Goal: Task Accomplishment & Management: Manage account settings

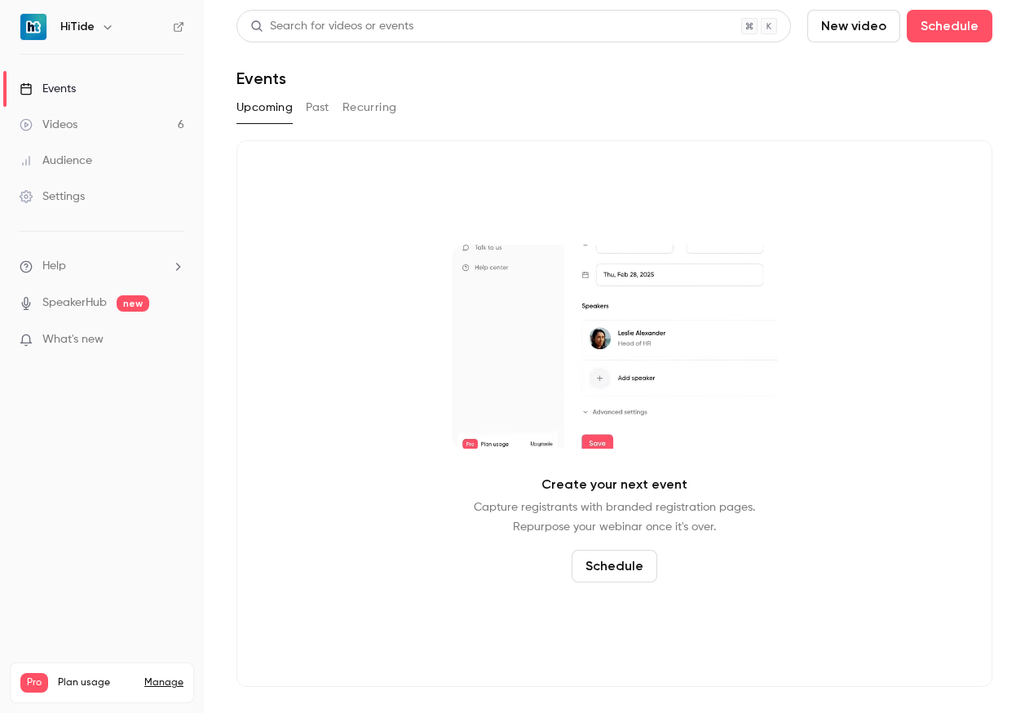
click at [71, 129] on div "Videos" at bounding box center [49, 125] width 58 height 16
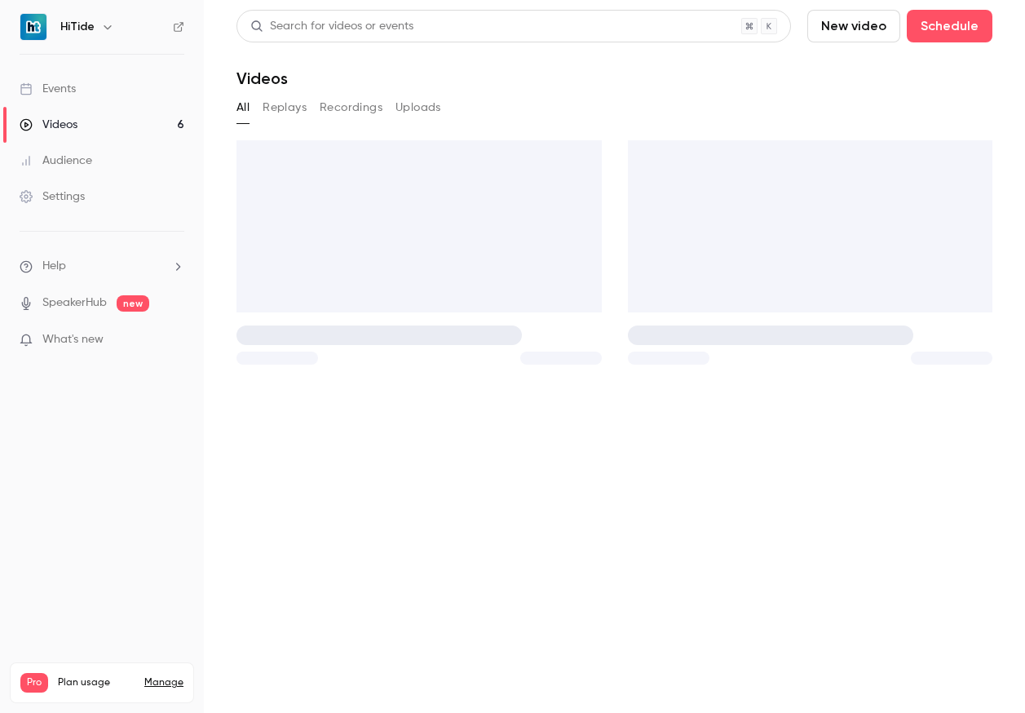
click at [76, 153] on div "Audience" at bounding box center [56, 161] width 73 height 16
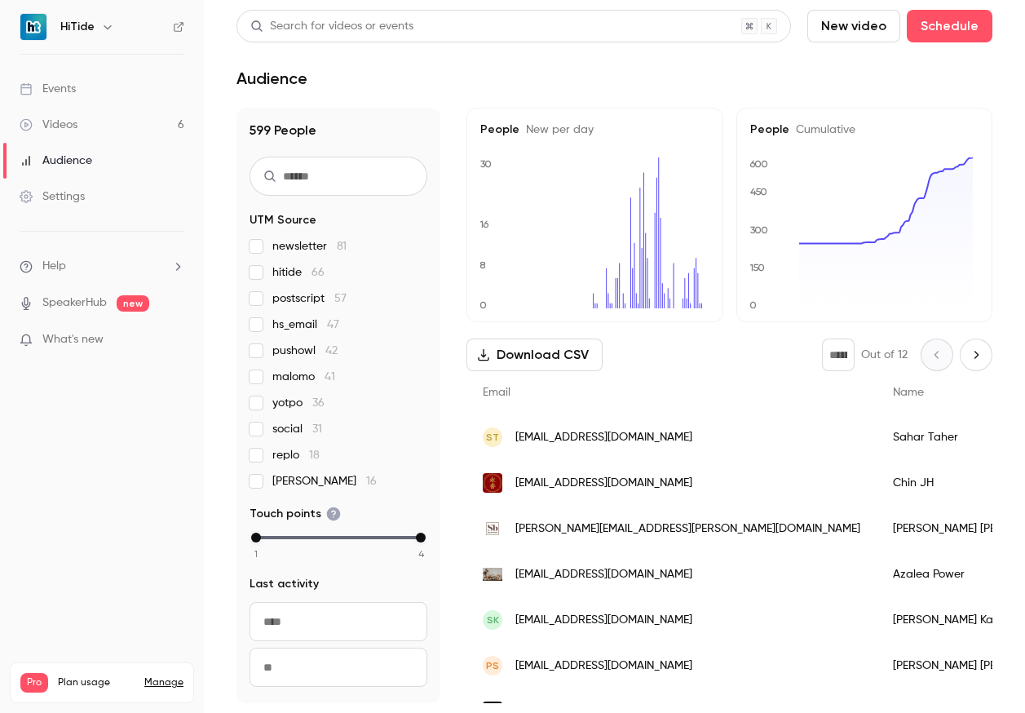
click at [79, 82] on link "Events" at bounding box center [102, 89] width 204 height 36
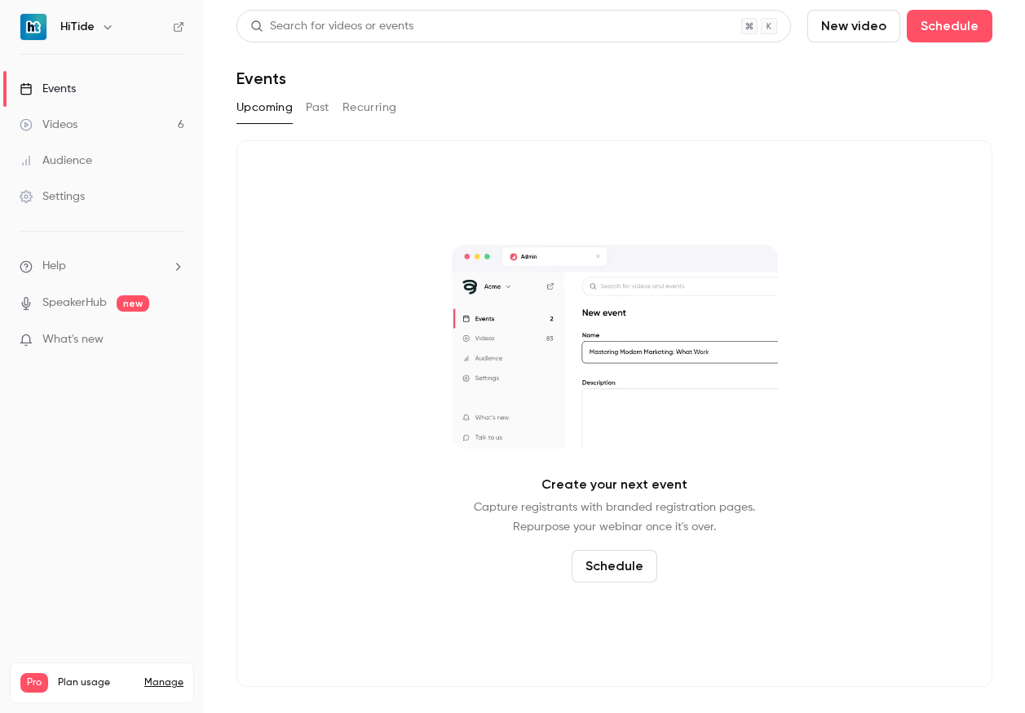
click at [54, 85] on div "Events" at bounding box center [48, 89] width 56 height 16
click at [72, 30] on h6 "HiTide" at bounding box center [77, 27] width 34 height 16
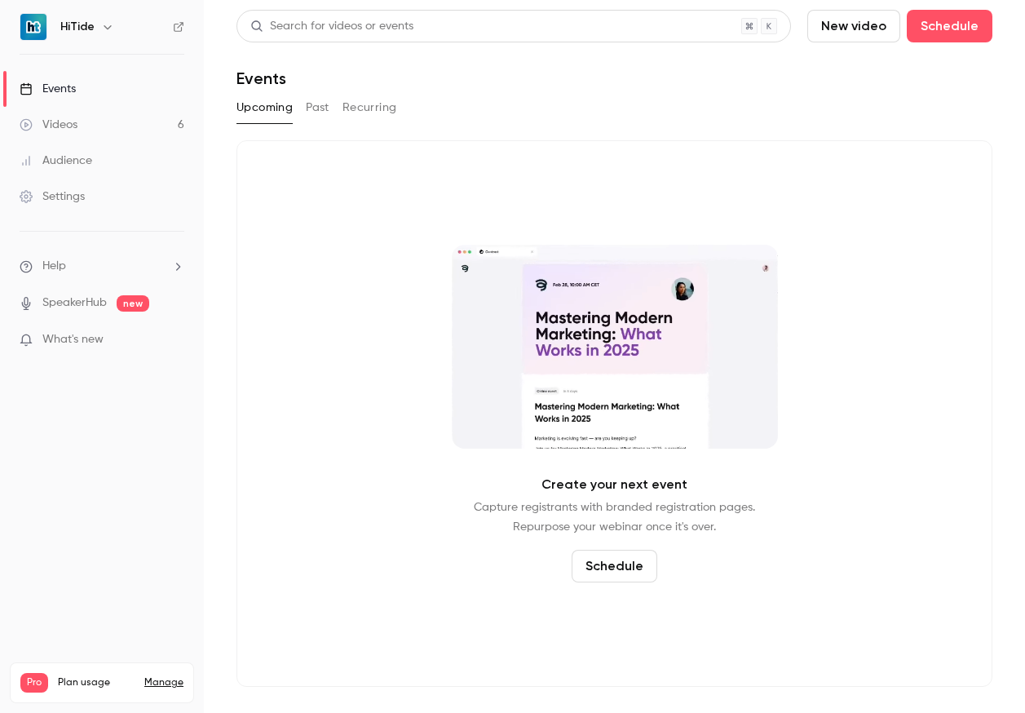
click at [50, 127] on div "Videos" at bounding box center [49, 125] width 58 height 16
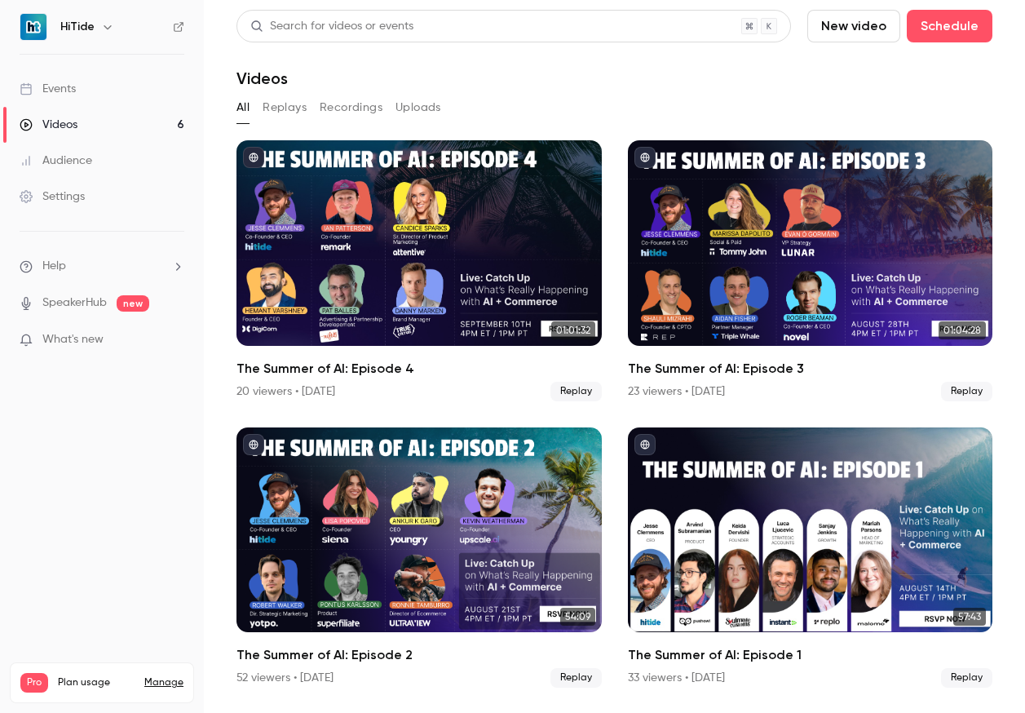
click at [35, 13] on div at bounding box center [34, 27] width 28 height 28
click at [114, 26] on button "button" at bounding box center [108, 27] width 20 height 20
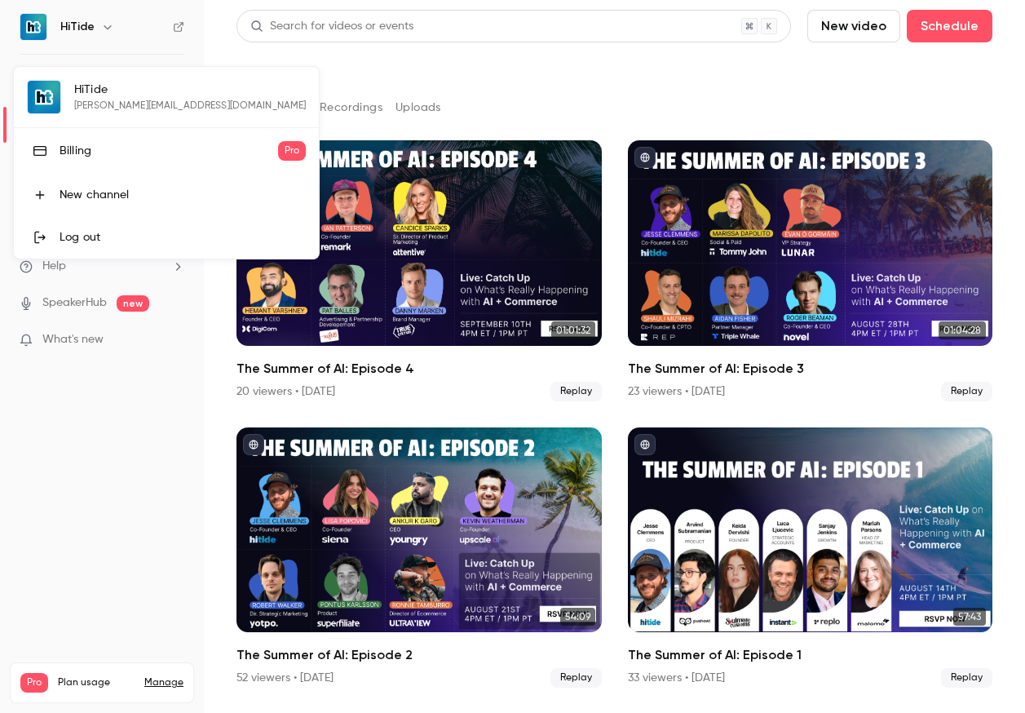
click at [542, 130] on div at bounding box center [512, 356] width 1025 height 713
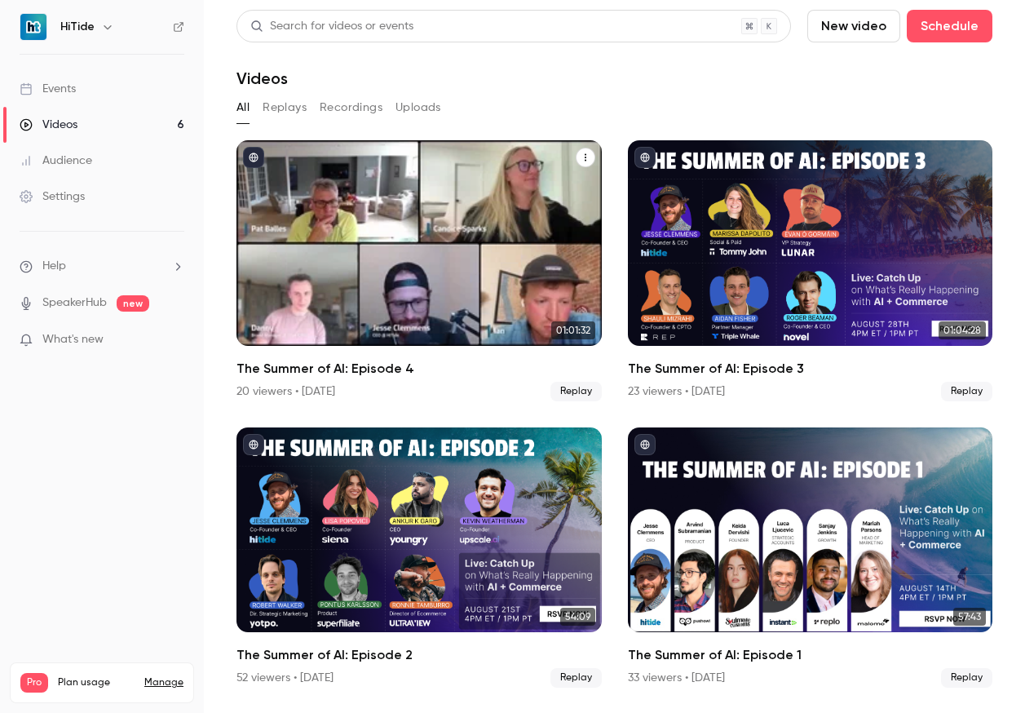
click at [476, 209] on div "The Summer of AI: Episode 4" at bounding box center [419, 243] width 365 height 206
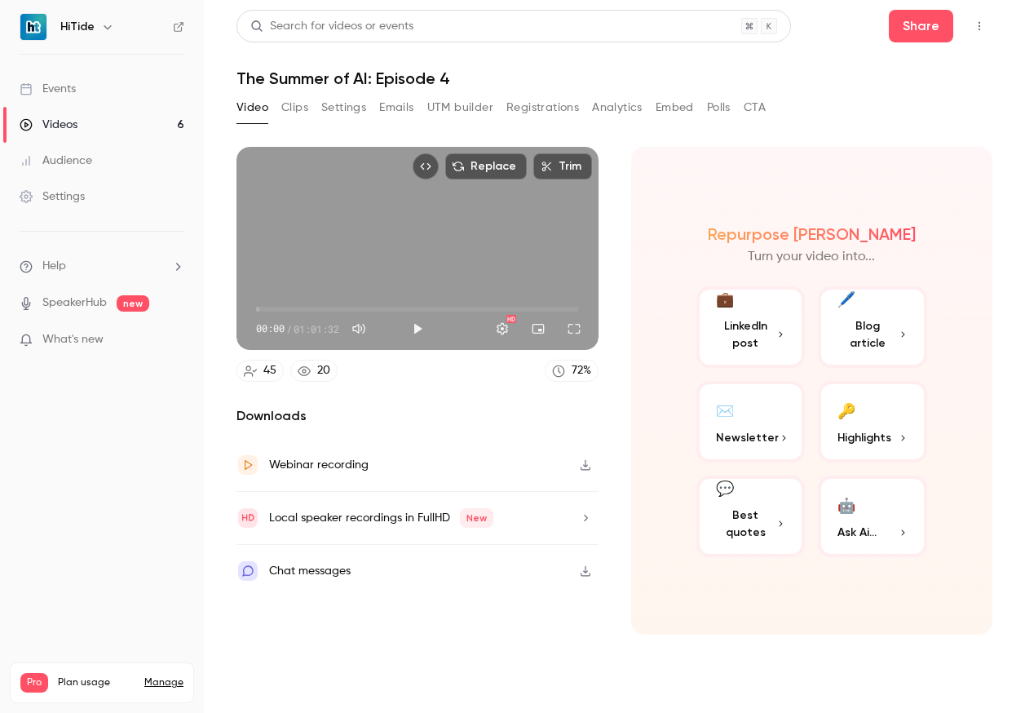
click at [422, 113] on div "Video Clips Settings Emails UTM builder Registrations Analytics Embed Polls CTA" at bounding box center [501, 108] width 529 height 26
click at [408, 106] on button "Emails" at bounding box center [396, 108] width 34 height 26
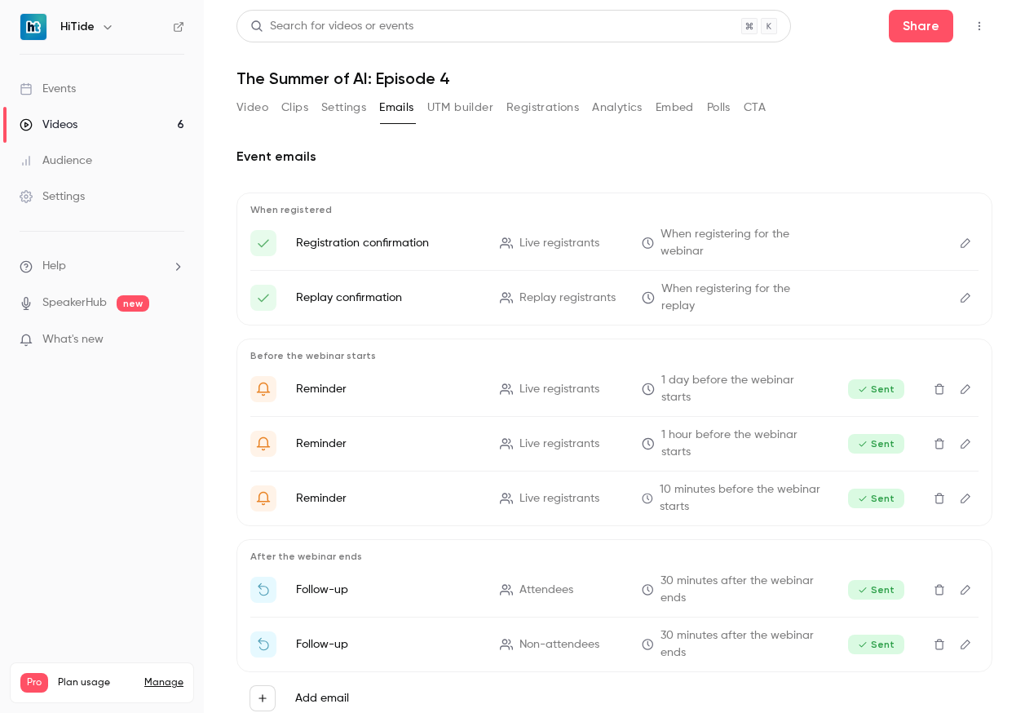
click at [67, 92] on div "Events" at bounding box center [48, 89] width 56 height 16
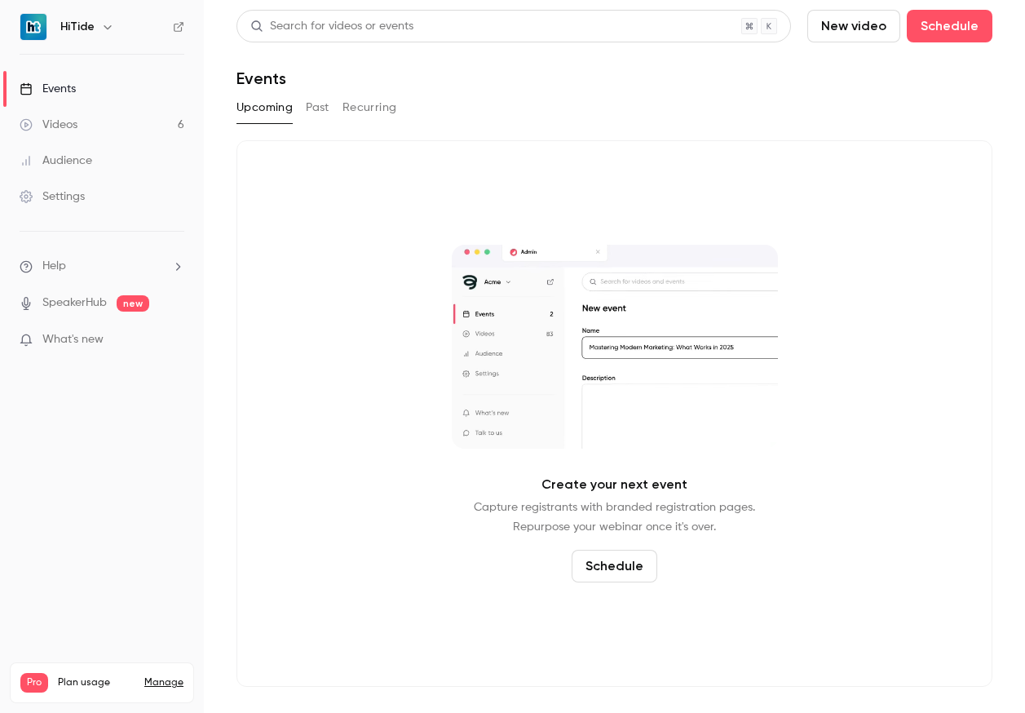
click at [98, 81] on link "Events" at bounding box center [102, 89] width 204 height 36
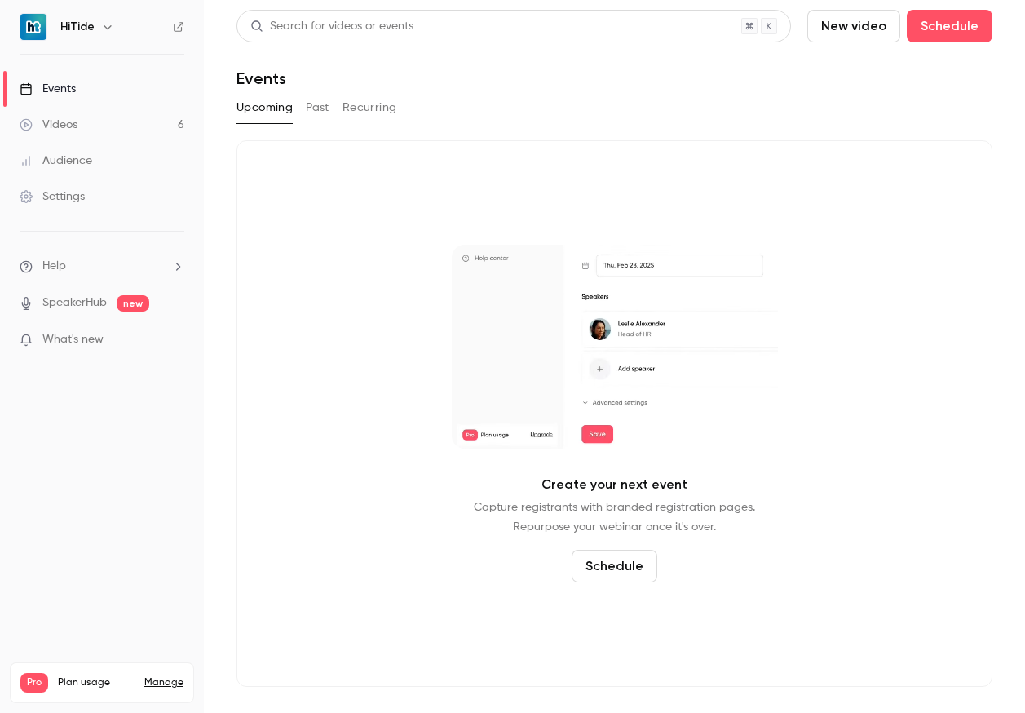
click at [308, 99] on button "Past" at bounding box center [318, 108] width 24 height 26
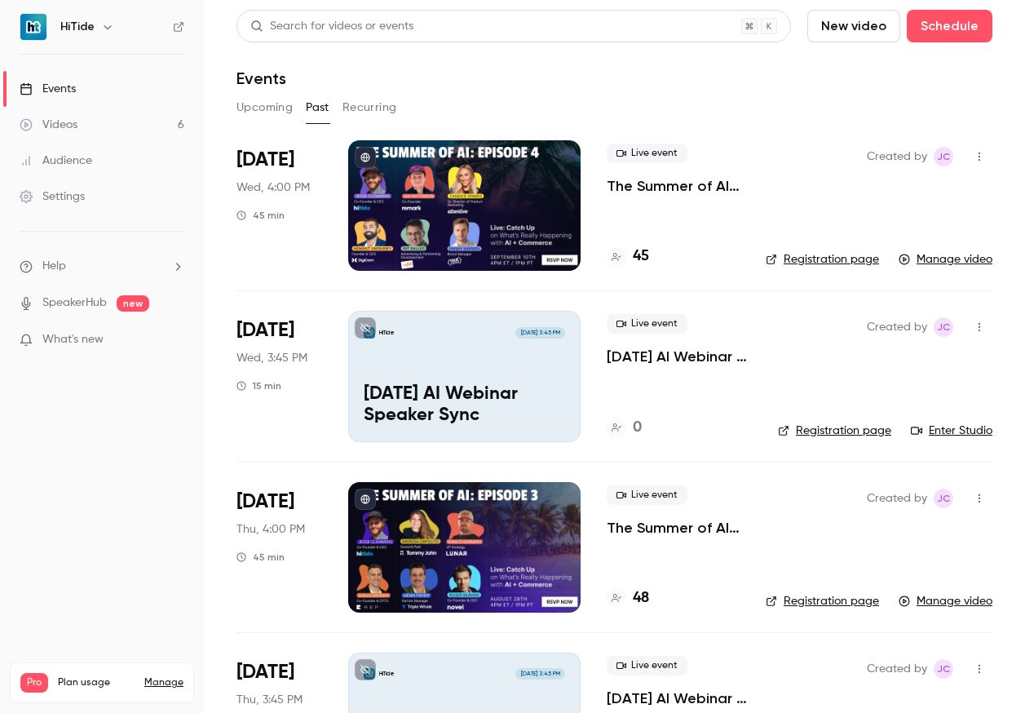
click at [453, 201] on div at bounding box center [464, 205] width 232 height 130
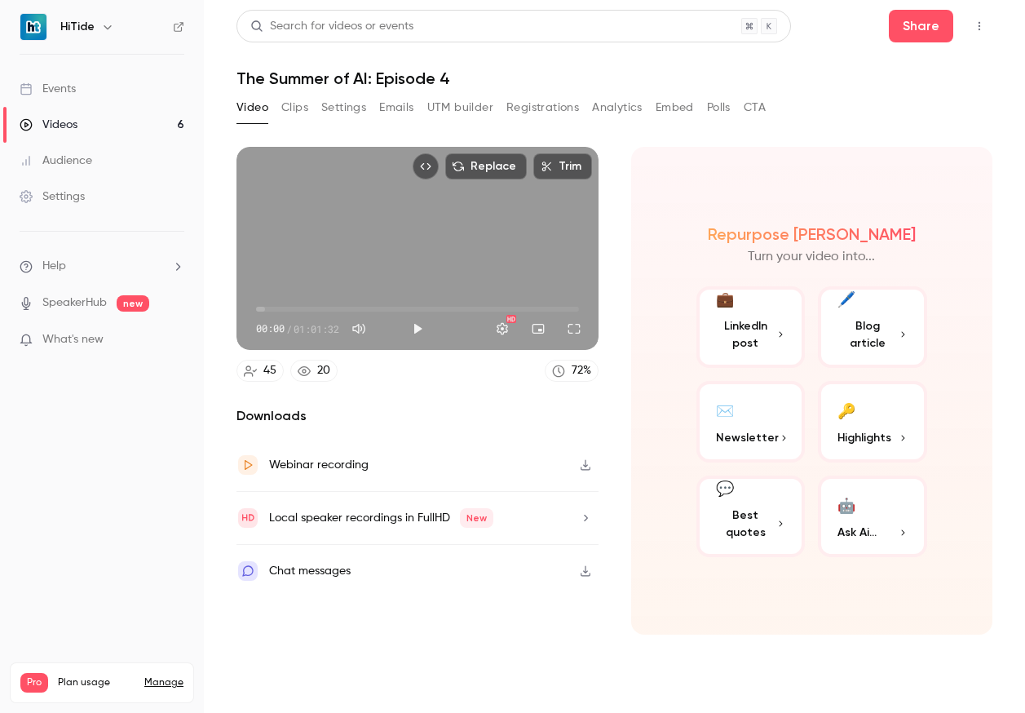
click at [348, 104] on button "Settings" at bounding box center [343, 108] width 45 height 26
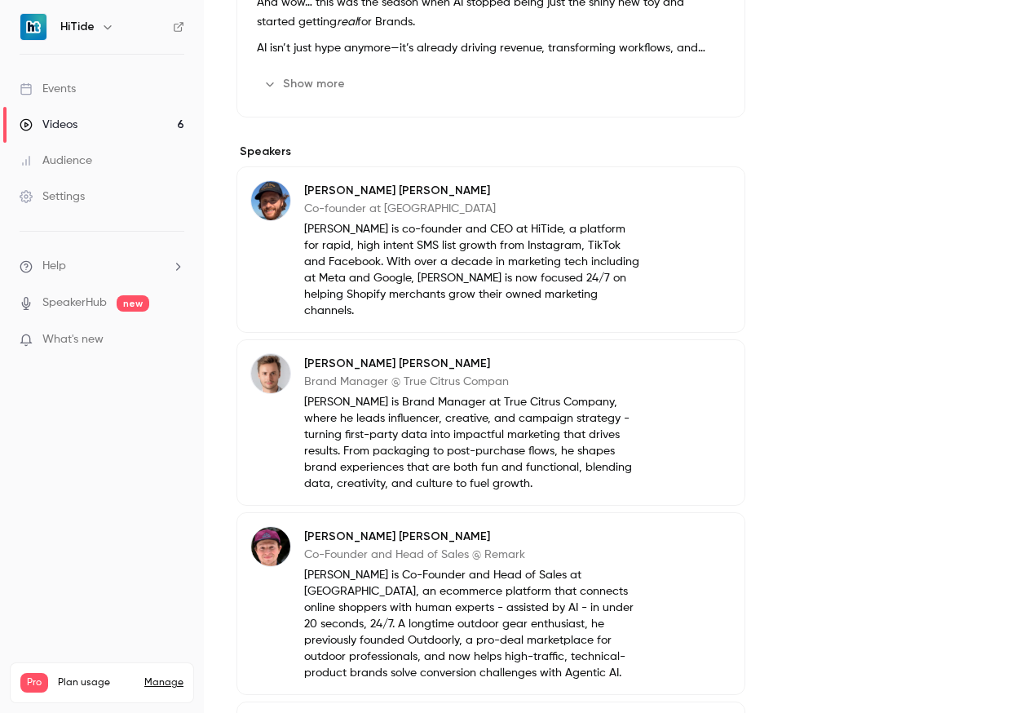
scroll to position [603, 0]
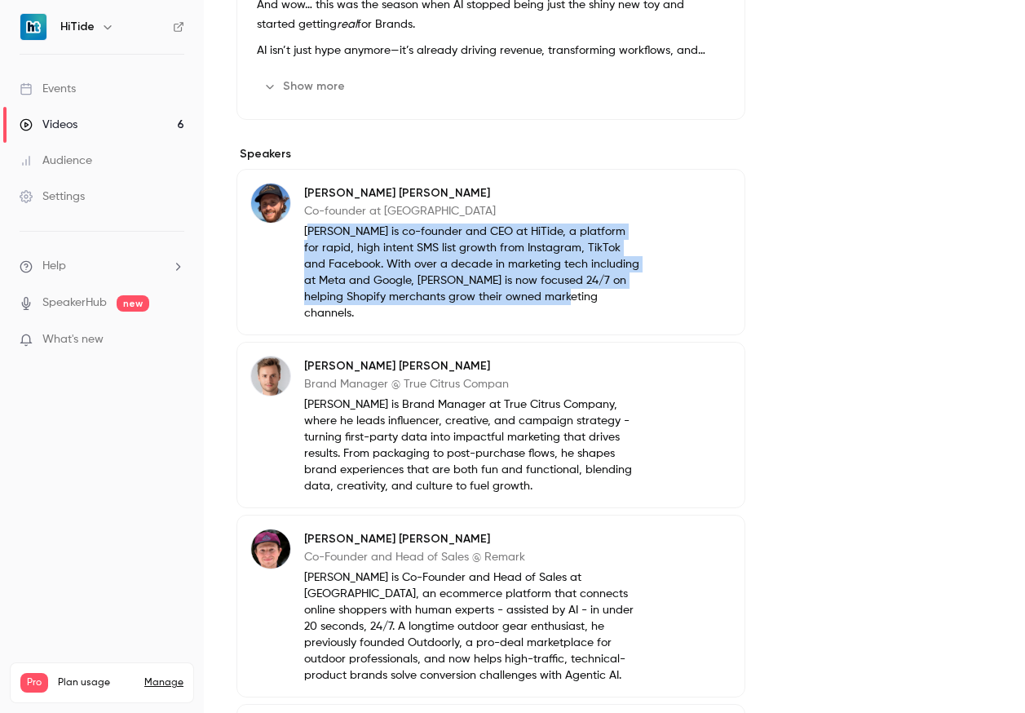
drag, startPoint x: 581, startPoint y: 295, endPoint x: 292, endPoint y: 236, distance: 295.6
click at [292, 236] on div "[PERSON_NAME] Co-founder at HiTide [PERSON_NAME] is co-founder and CEO at HiTid…" at bounding box center [444, 252] width 389 height 139
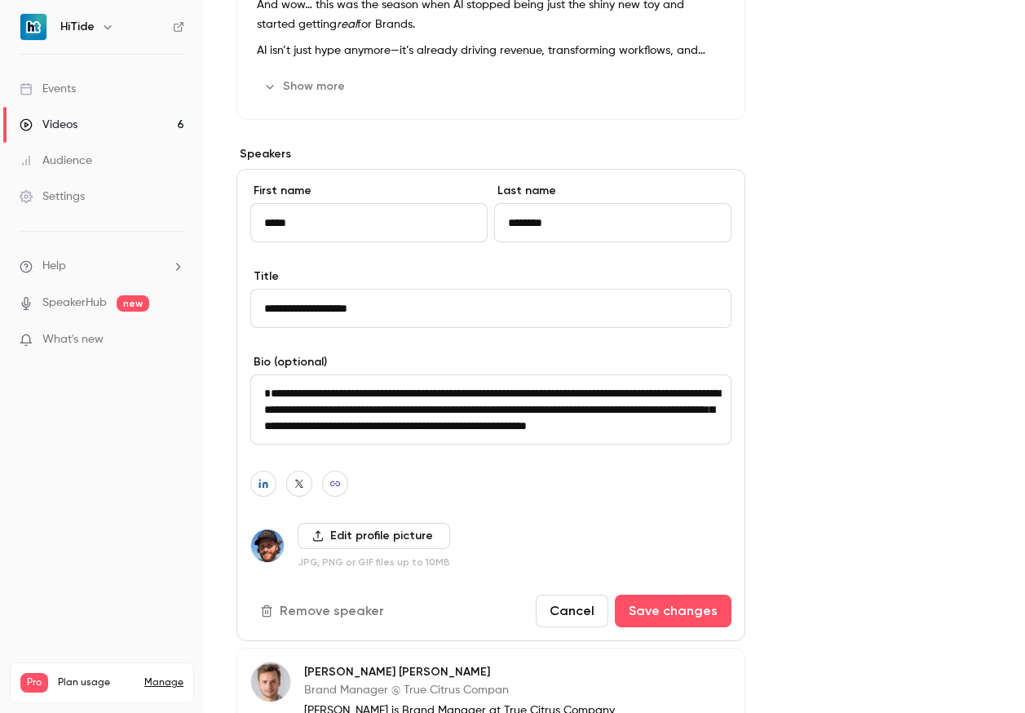
click at [408, 396] on textarea "**********" at bounding box center [490, 409] width 481 height 70
